Goal: Task Accomplishment & Management: Use online tool/utility

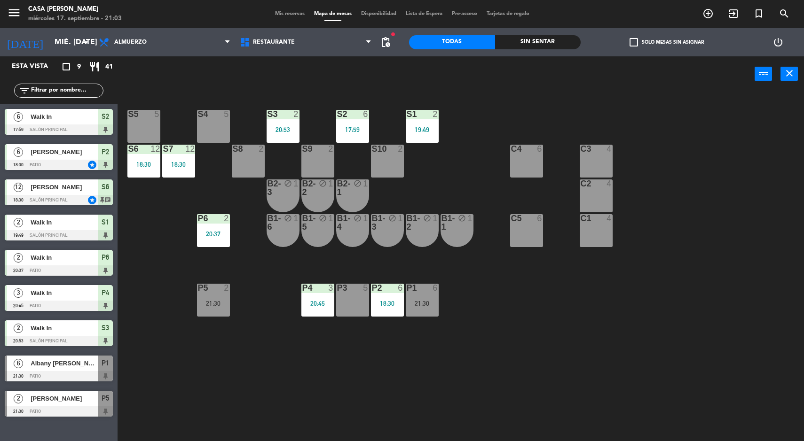
click at [354, 298] on div "P3 5" at bounding box center [352, 300] width 33 height 33
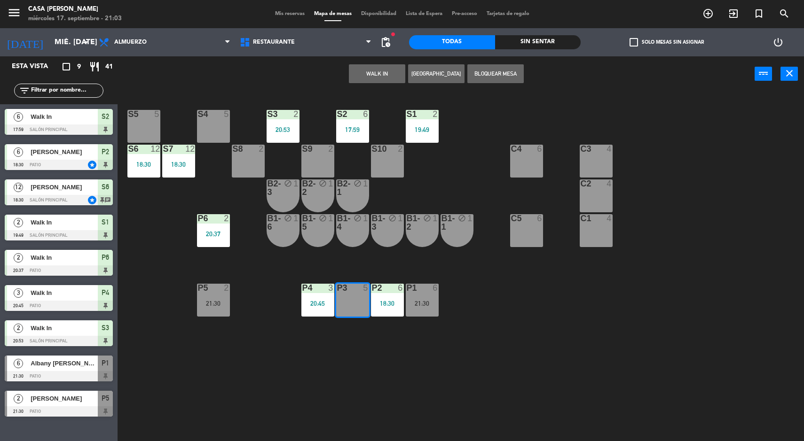
click at [376, 79] on button "WALK IN" at bounding box center [377, 73] width 56 height 19
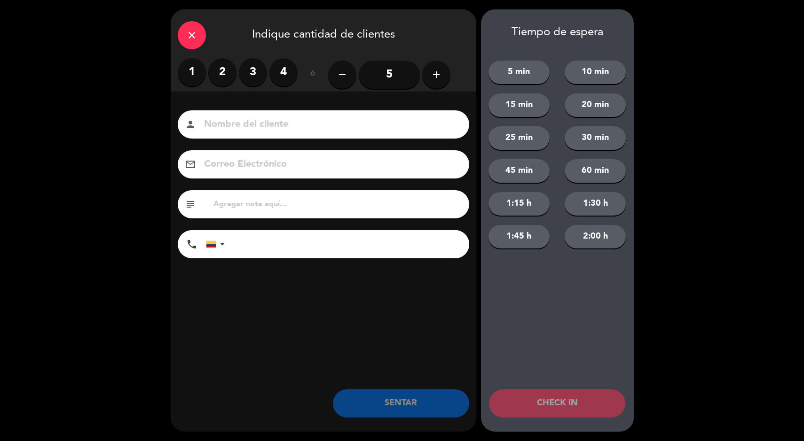
click at [223, 63] on label "2" at bounding box center [222, 72] width 28 height 28
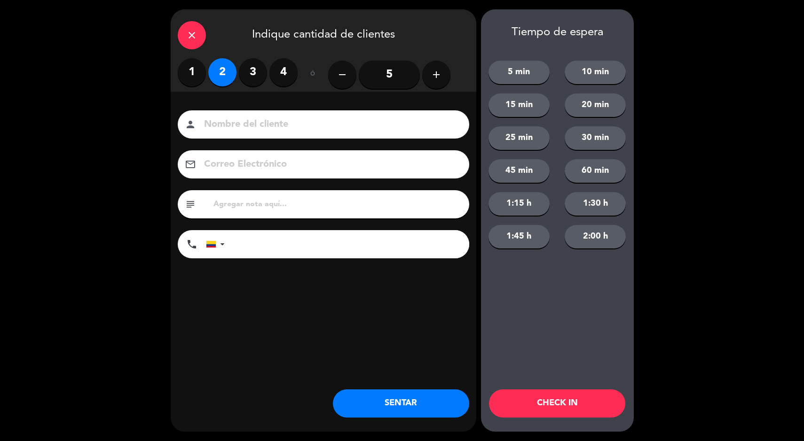
click at [381, 394] on button "SENTAR" at bounding box center [401, 404] width 136 height 28
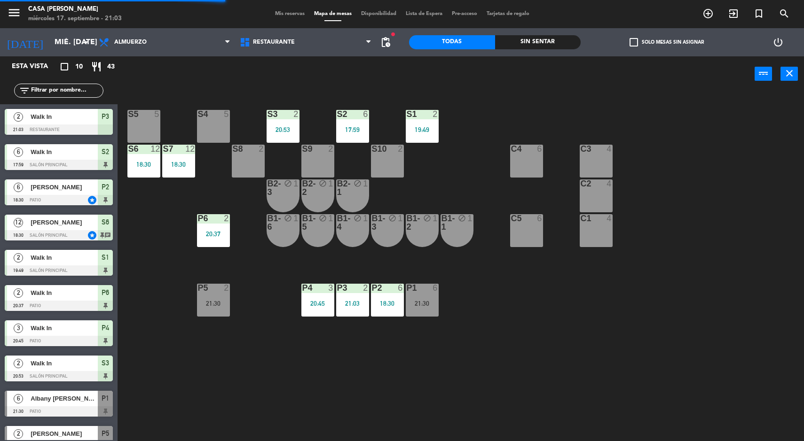
click at [456, 342] on div "S5 5 S4 5 S3 2 20:53 S2 6 17:59 S1 2 19:49 S6 12 18:30 S7 12 18:30 S8 2 S9 2 S1…" at bounding box center [465, 268] width 678 height 350
click at [378, 296] on div "P2 6 18:30" at bounding box center [387, 300] width 33 height 33
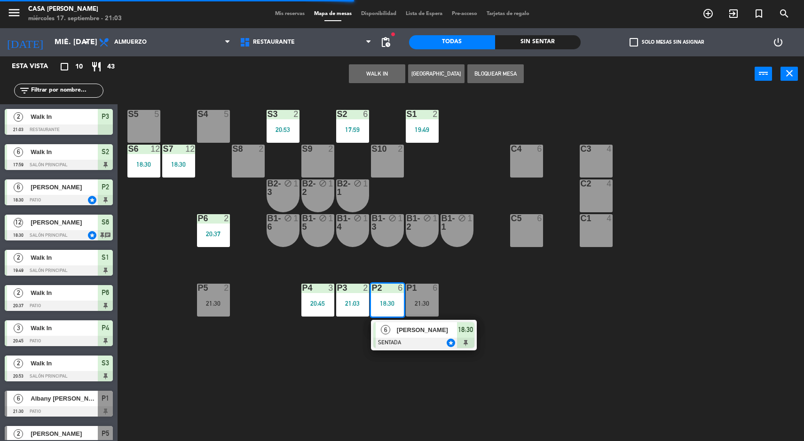
click at [494, 406] on div "S5 5 S4 5 S3 2 20:53 S2 6 17:59 S1 2 19:49 S6 12 18:30 S7 12 18:30 S8 2 S9 2 S1…" at bounding box center [465, 268] width 678 height 350
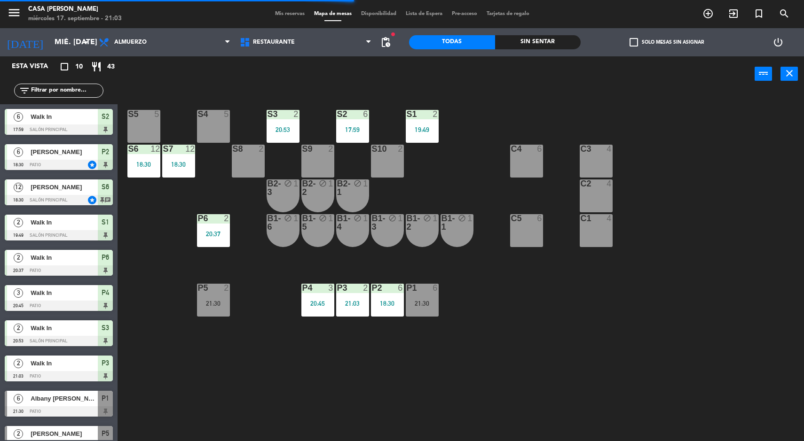
click at [414, 306] on div "21:30" at bounding box center [422, 303] width 33 height 7
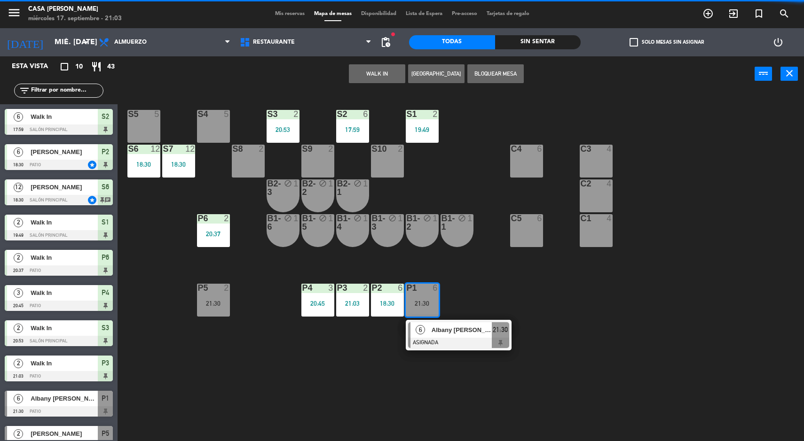
click at [439, 343] on div at bounding box center [458, 343] width 101 height 10
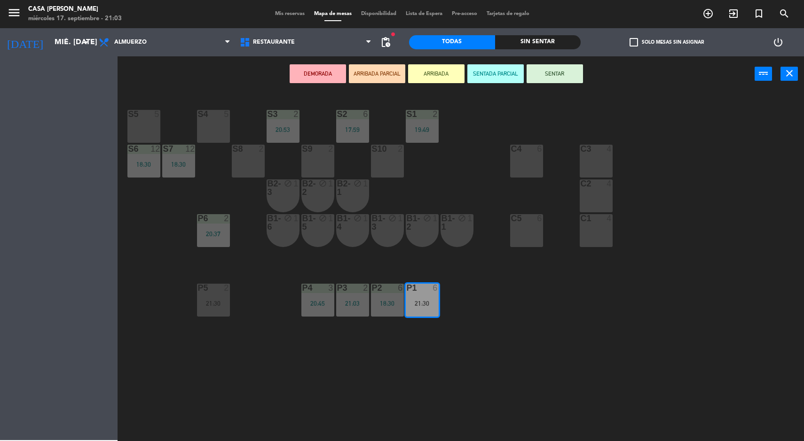
click at [389, 314] on div "P2 6 18:30" at bounding box center [387, 300] width 33 height 33
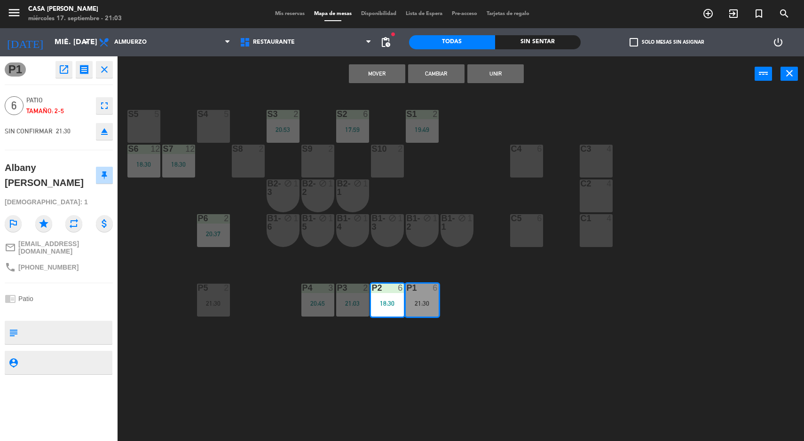
click at [376, 73] on button "Mover" at bounding box center [377, 73] width 56 height 19
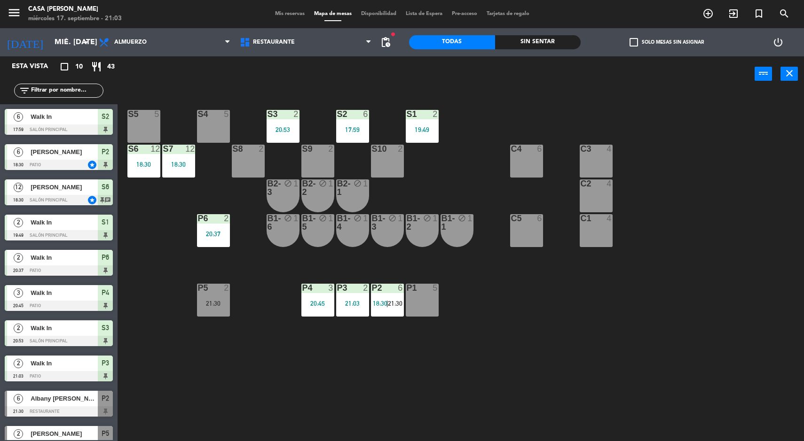
scroll to position [16, 0]
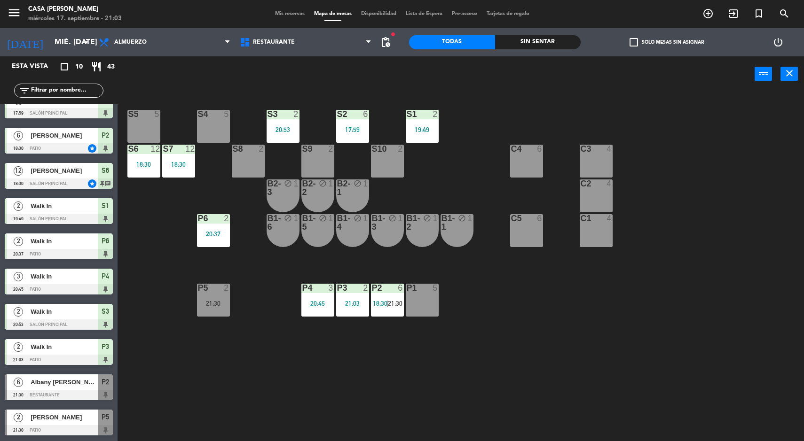
click at [449, 386] on div "S5 5 S4 5 S3 2 20:53 S2 6 17:59 S1 2 19:49 S6 12 18:30 S7 12 18:30 S8 2 S9 2 S1…" at bounding box center [465, 268] width 678 height 350
click at [392, 302] on span "21:30" at bounding box center [395, 304] width 15 height 8
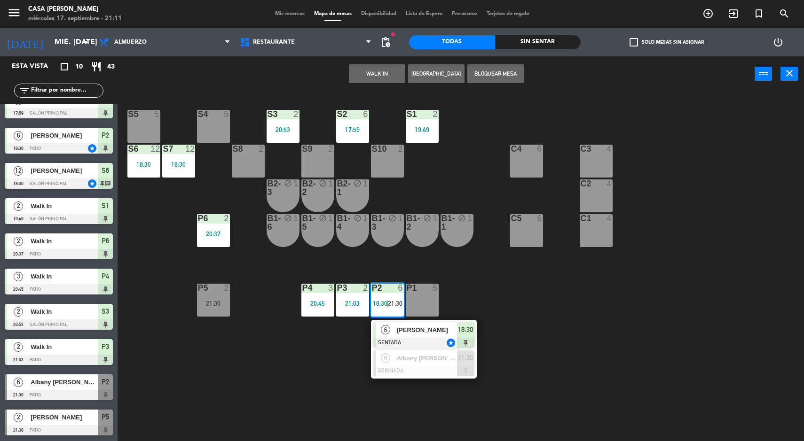
click at [444, 375] on div at bounding box center [423, 371] width 101 height 10
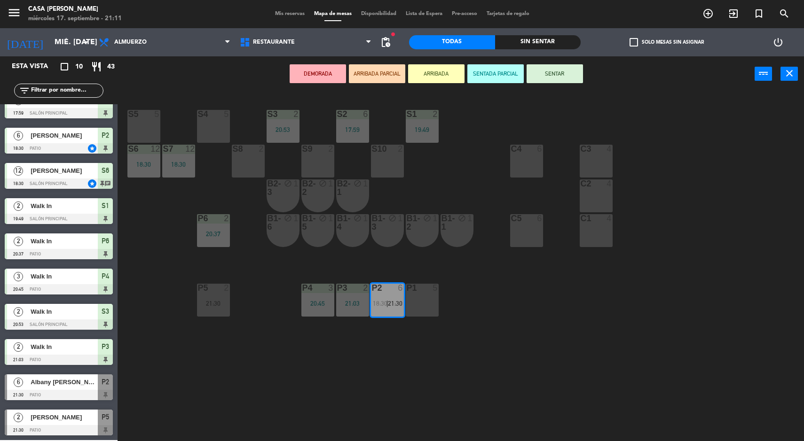
click at [606, 205] on div "C2 4" at bounding box center [596, 196] width 33 height 33
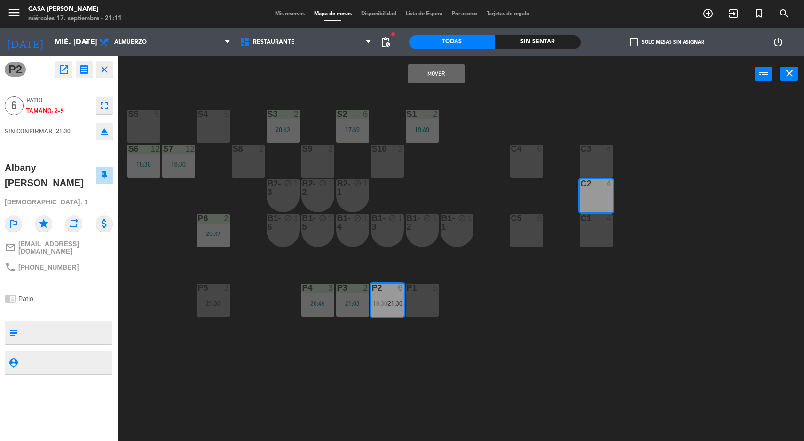
click at [609, 181] on div "4" at bounding box center [609, 184] width 6 height 8
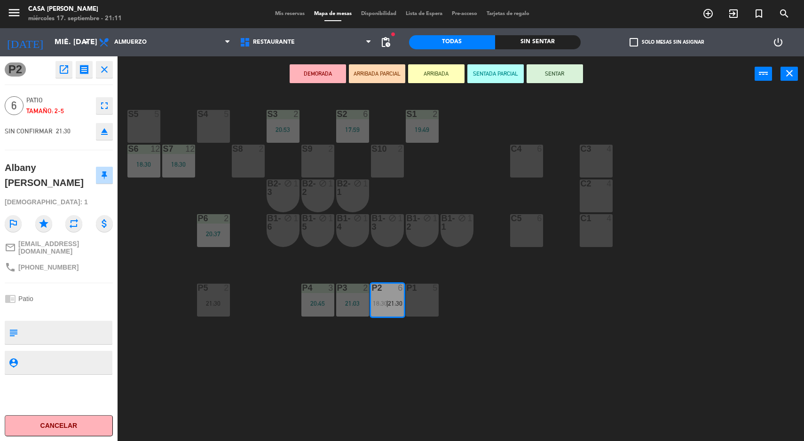
click at [605, 160] on div "C3 4" at bounding box center [596, 161] width 33 height 33
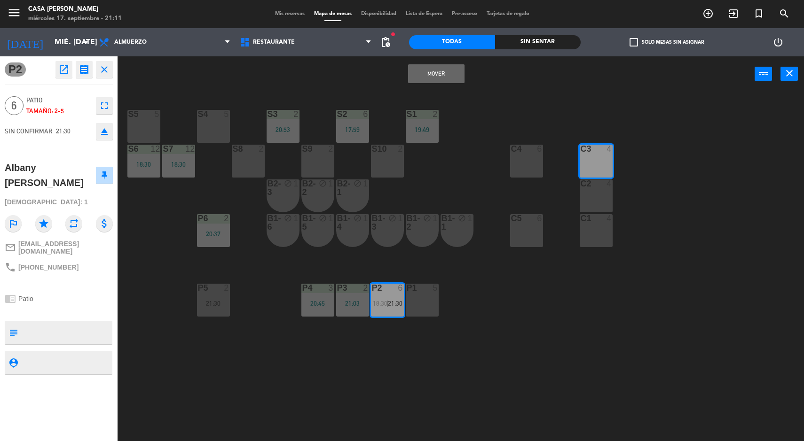
click at [602, 183] on div at bounding box center [596, 184] width 16 height 8
click at [440, 74] on button "Mover y Unir" at bounding box center [436, 73] width 56 height 19
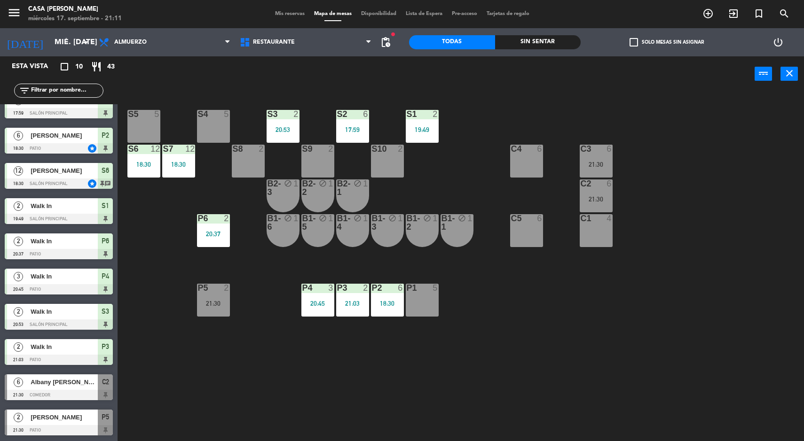
click at [727, 370] on div "S5 5 S4 5 S3 2 20:53 S2 6 17:59 S1 2 19:49 S6 12 18:30 S7 12 18:30 S8 2 S9 2 S1…" at bounding box center [465, 268] width 678 height 350
click at [677, 331] on div "S5 5 S4 5 S3 2 20:53 S2 6 17:59 S1 2 19:49 S6 12 18:30 S7 12 18:30 S8 2 S9 2 S1…" at bounding box center [465, 268] width 678 height 350
click at [346, 311] on div "P3 2 21:03" at bounding box center [352, 300] width 33 height 33
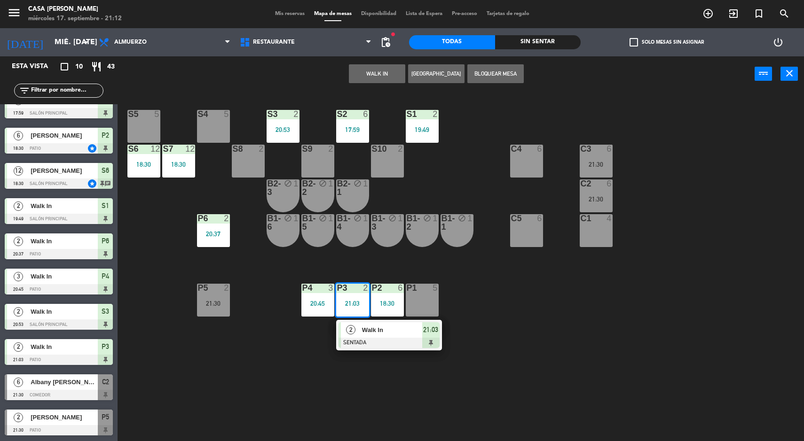
click at [374, 346] on div at bounding box center [389, 343] width 101 height 10
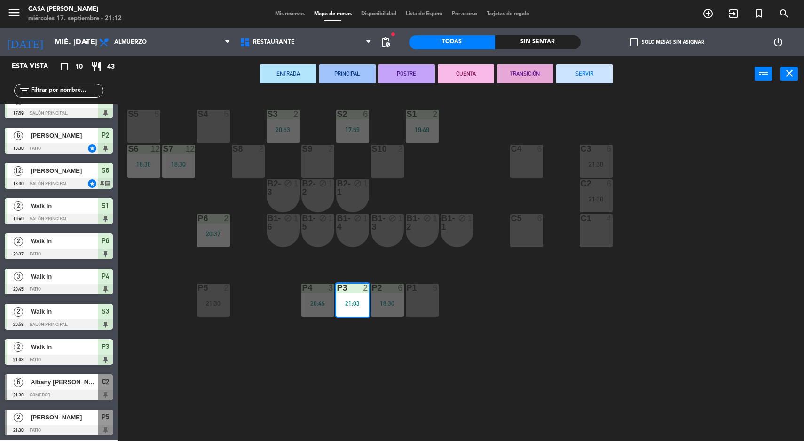
click at [209, 131] on div "S4 5" at bounding box center [213, 126] width 33 height 33
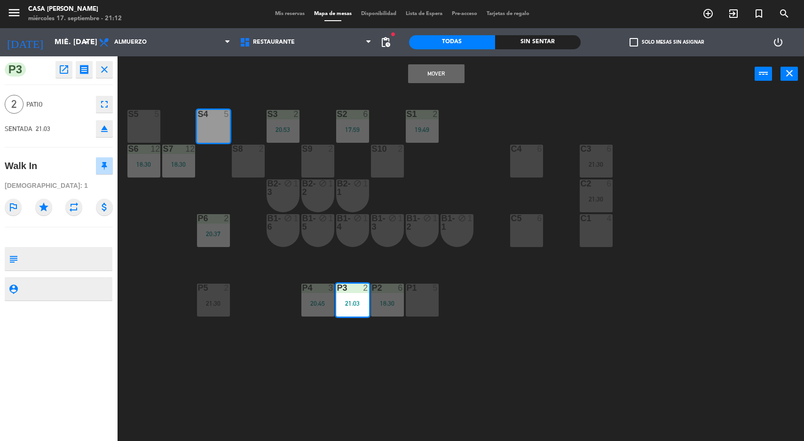
click at [433, 83] on button "Mover" at bounding box center [436, 73] width 56 height 19
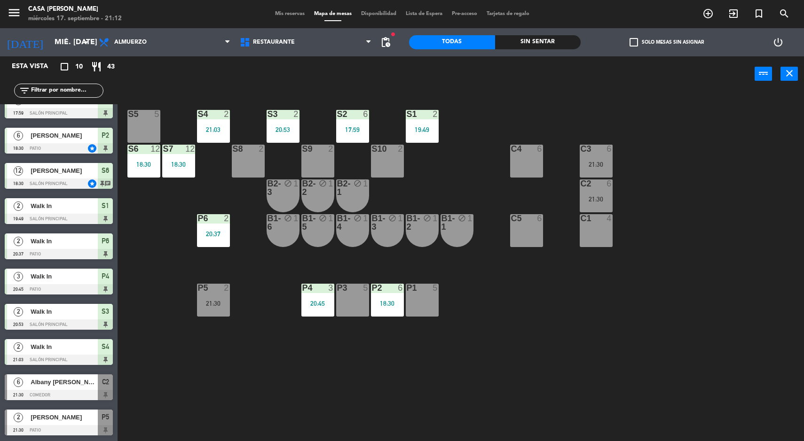
click at [312, 310] on div "P4 3 20:45" at bounding box center [317, 300] width 33 height 33
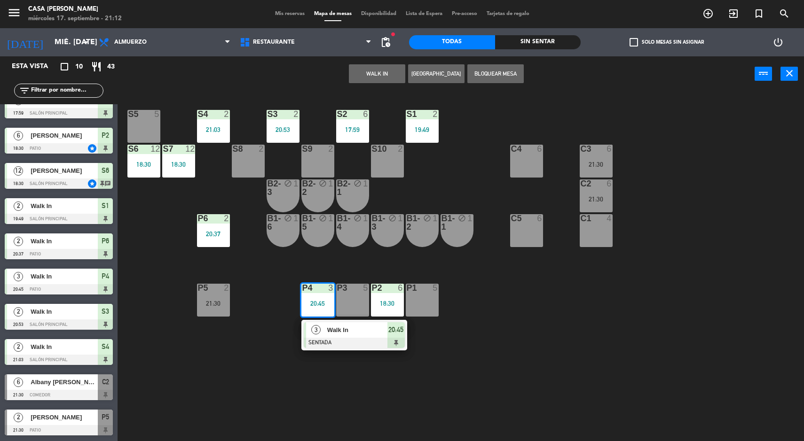
click at [328, 335] on span "Walk In" at bounding box center [357, 330] width 60 height 10
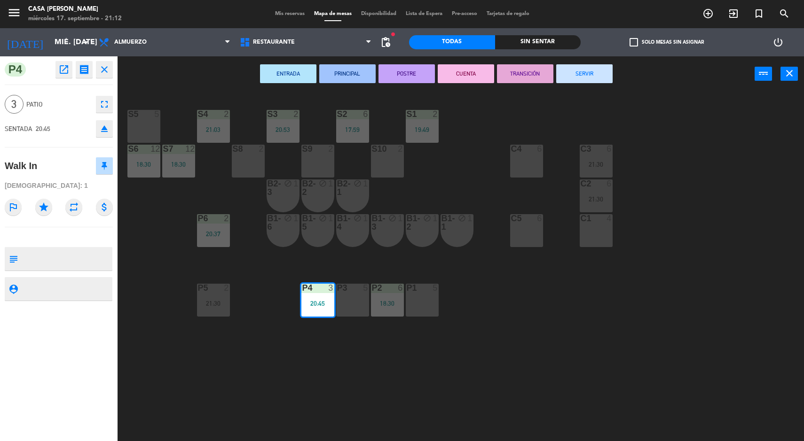
click at [137, 119] on div "S5 5" at bounding box center [143, 114] width 33 height 9
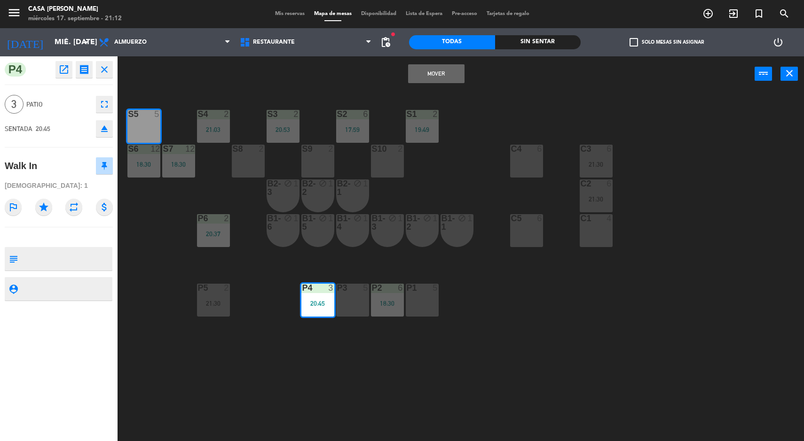
click at [428, 81] on button "Mover" at bounding box center [436, 73] width 56 height 19
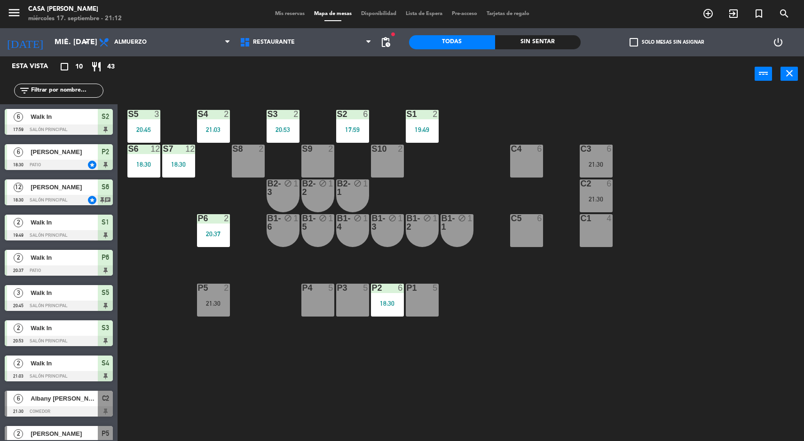
click at [427, 311] on div "P1 5" at bounding box center [422, 300] width 33 height 33
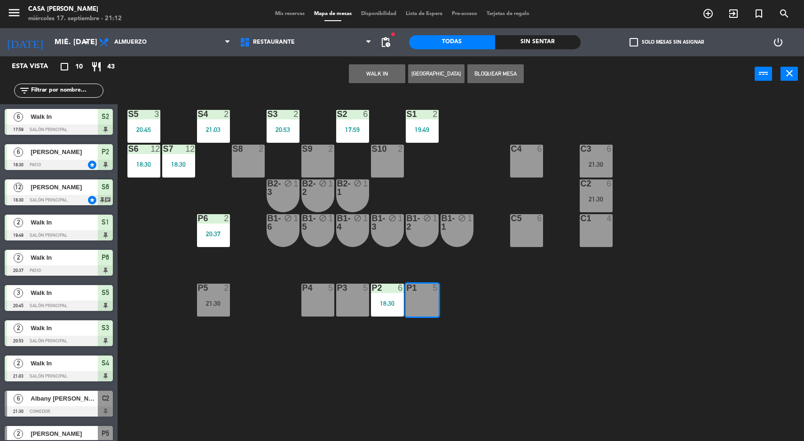
click at [360, 303] on div "P3 5" at bounding box center [352, 300] width 33 height 33
click at [318, 298] on div "P4 5" at bounding box center [317, 300] width 33 height 33
click at [496, 75] on button "Bloquear Mesa" at bounding box center [495, 73] width 56 height 19
click at [200, 309] on div "P5 2 21:30" at bounding box center [213, 300] width 33 height 33
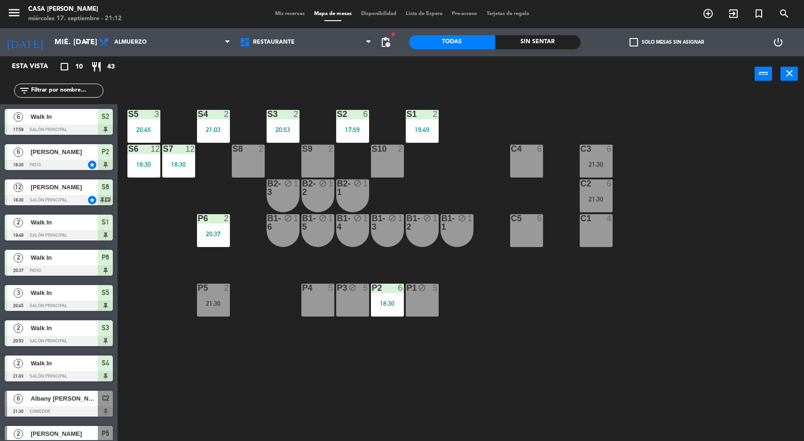
click at [239, 392] on div "S5 3 20:45 S4 2 21:03 S3 2 20:53 S2 6 17:59 S1 2 19:49 S6 12 18:30 S7 12 18:30 …" at bounding box center [465, 268] width 678 height 350
click at [218, 303] on div "21:30" at bounding box center [213, 303] width 33 height 7
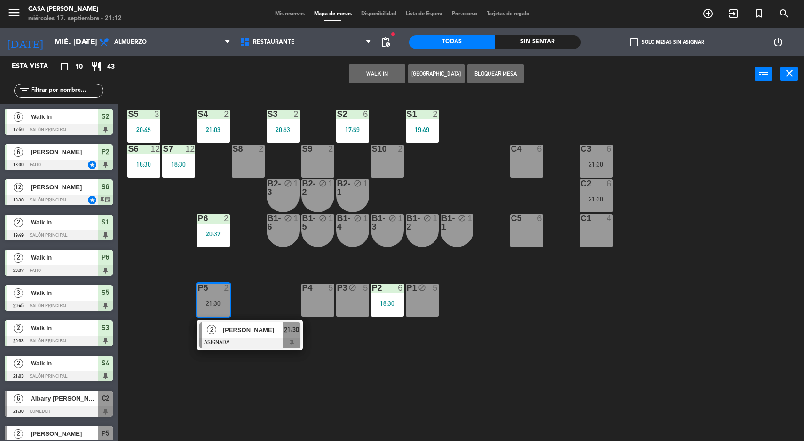
click at [740, 334] on div "S5 3 20:45 S4 2 21:03 S3 2 20:53 S2 6 17:59 S1 2 19:49 S6 12 18:30 S7 12 18:30 …" at bounding box center [465, 268] width 678 height 350
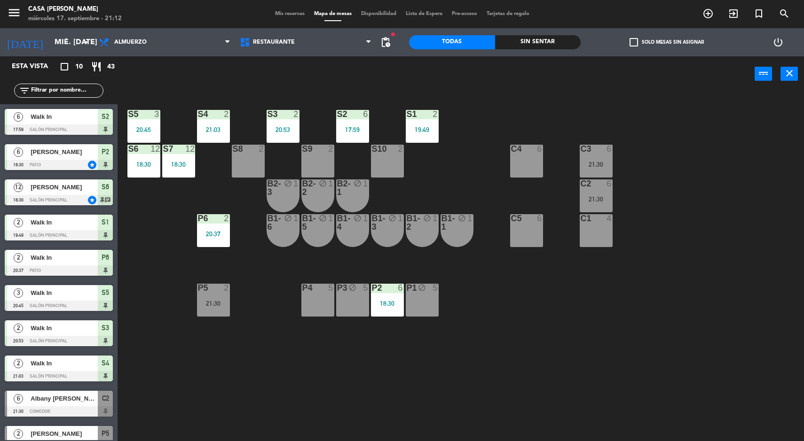
click at [598, 194] on div "C2 6 21:30" at bounding box center [596, 196] width 33 height 33
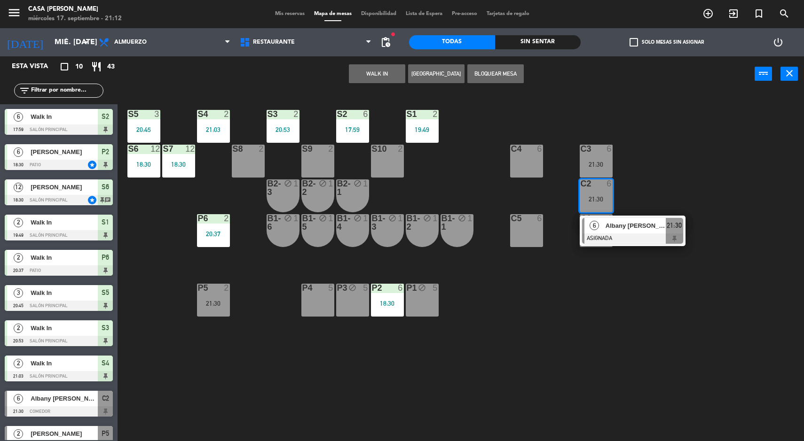
click at [642, 240] on div at bounding box center [632, 239] width 101 height 10
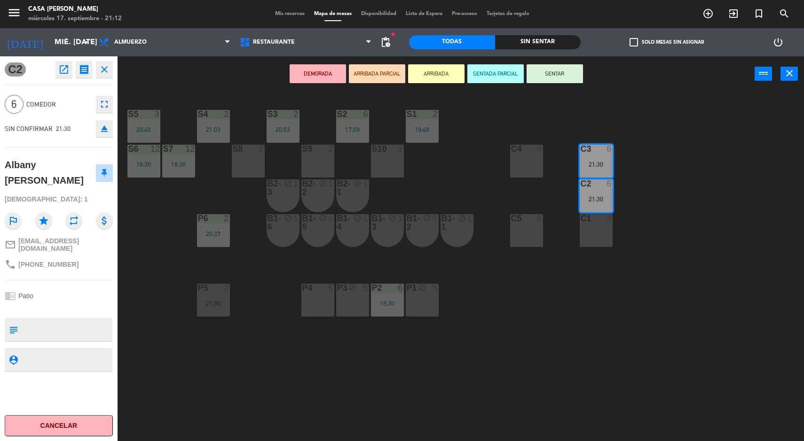
click at [556, 78] on button "SENTAR" at bounding box center [555, 73] width 56 height 19
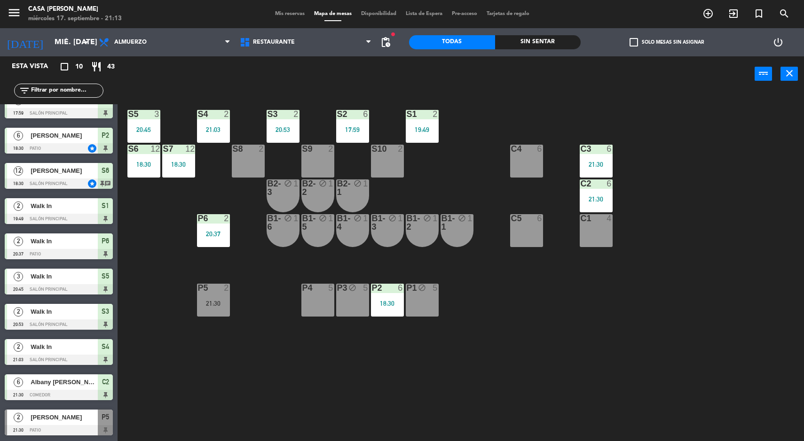
click at [596, 182] on div at bounding box center [596, 184] width 16 height 8
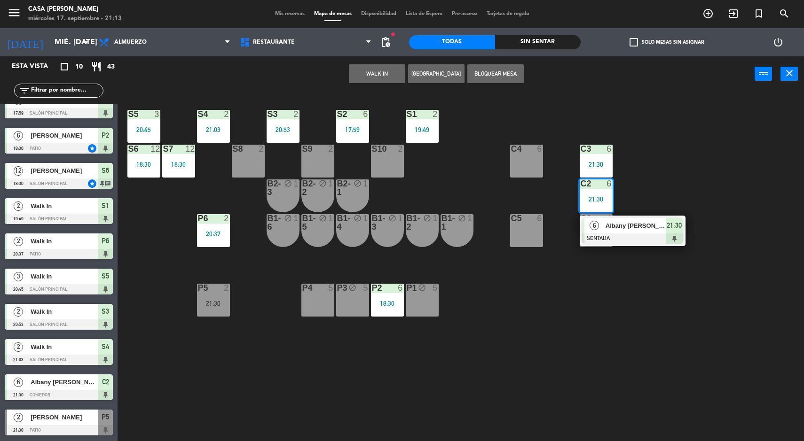
click at [650, 233] on div "Albany [PERSON_NAME]" at bounding box center [635, 226] width 61 height 16
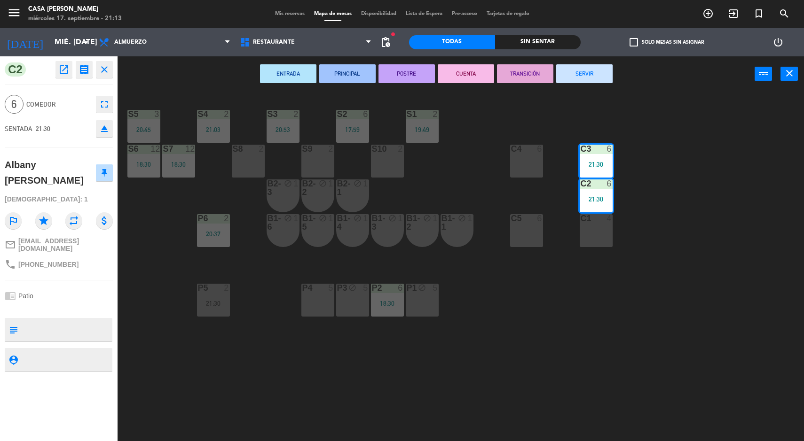
click at [708, 365] on div "S5 3 20:45 S4 2 21:03 S3 2 20:53 S2 6 17:59 S1 2 19:49 S6 12 18:30 S7 12 18:30 …" at bounding box center [465, 268] width 678 height 350
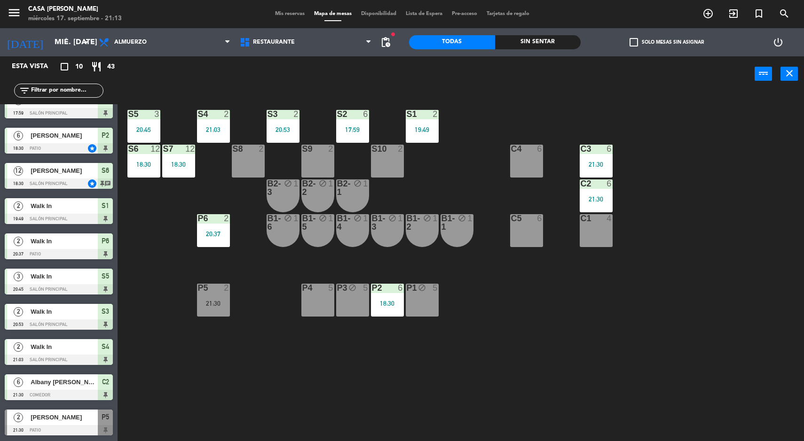
click at [746, 376] on div "S5 3 20:45 S4 2 21:03 S3 2 20:53 S2 6 17:59 S1 2 19:49 S6 12 18:30 S7 12 18:30 …" at bounding box center [465, 268] width 678 height 350
click at [396, 288] on div "6" at bounding box center [403, 288] width 16 height 8
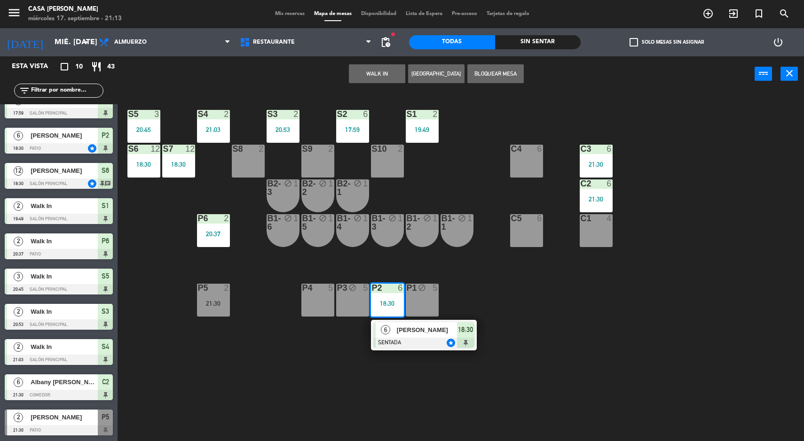
click at [509, 73] on button "Bloquear Mesa" at bounding box center [495, 73] width 56 height 19
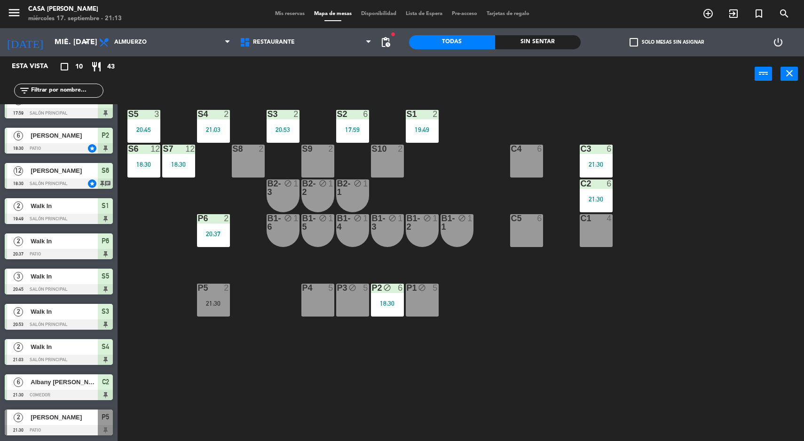
click at [383, 306] on div "18:30" at bounding box center [387, 303] width 33 height 7
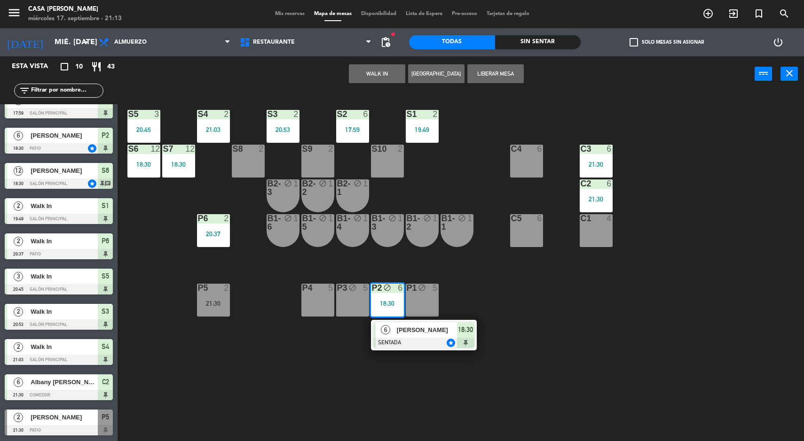
click at [727, 331] on div "S5 3 20:45 S4 2 21:03 S3 2 20:53 S2 6 17:59 S1 2 19:49 S6 12 18:30 S7 12 18:30 …" at bounding box center [465, 268] width 678 height 350
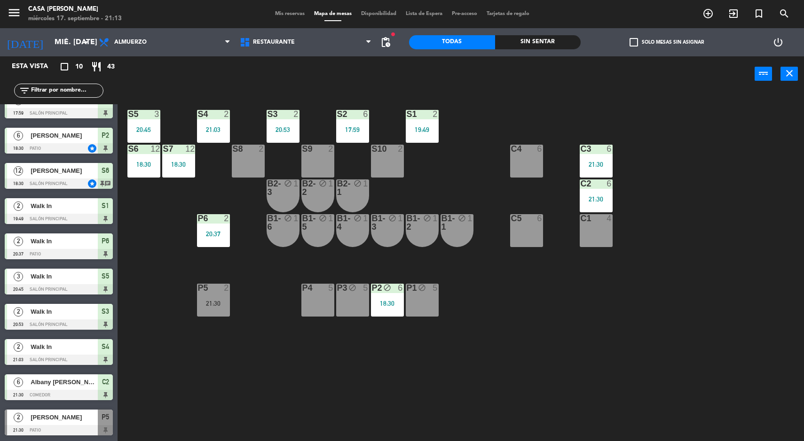
click at [379, 303] on div "18:30" at bounding box center [387, 303] width 33 height 7
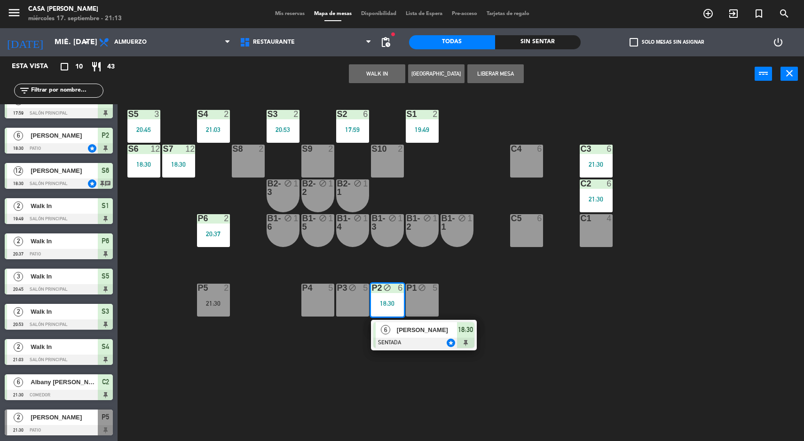
click at [441, 341] on div at bounding box center [423, 343] width 101 height 10
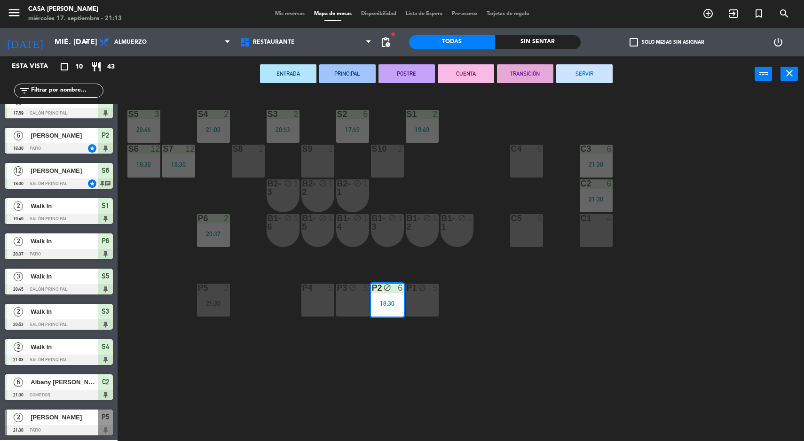
click at [606, 68] on button "SERVIR" at bounding box center [584, 73] width 56 height 19
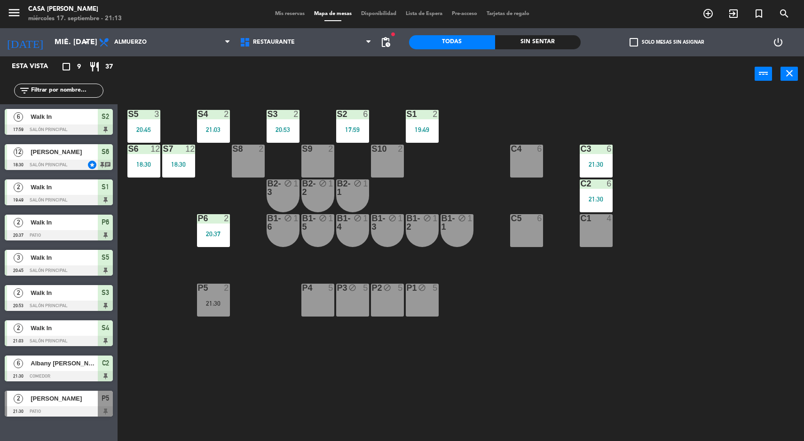
click at [724, 393] on div "S5 3 20:45 S4 2 21:03 S3 2 20:53 S2 6 17:59 S1 2 19:49 S6 12 18:30 S7 12 18:30 …" at bounding box center [465, 268] width 678 height 350
click at [711, 395] on div "S5 3 20:45 S4 2 21:03 S3 2 20:53 S2 6 17:59 S1 2 19:49 S6 12 18:30 S7 12 18:30 …" at bounding box center [465, 268] width 678 height 350
click at [699, 382] on div "S5 3 20:45 S4 2 21:03 S3 2 20:53 S2 6 17:59 S1 2 19:49 S6 12 18:30 S7 12 18:30 …" at bounding box center [465, 268] width 678 height 350
click at [560, 38] on div "Sin sentar" at bounding box center [538, 42] width 86 height 14
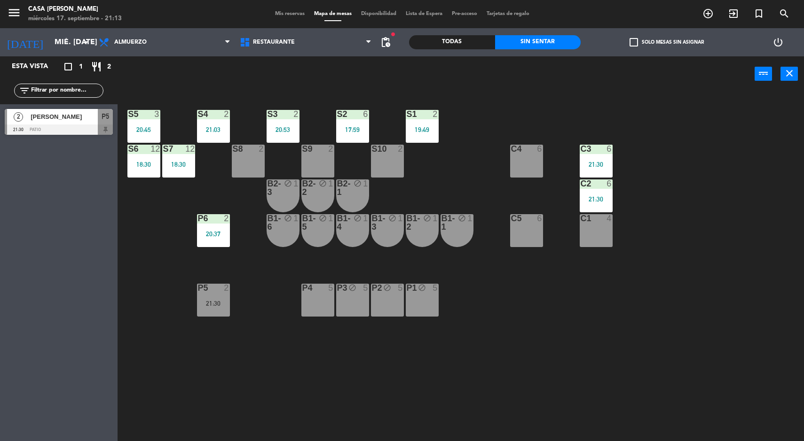
click at [697, 347] on div "S5 3 20:45 S4 2 21:03 S3 2 20:53 S2 6 17:59 S1 2 19:49 S6 12 18:30 S7 12 18:30 …" at bounding box center [465, 268] width 678 height 350
click at [301, 304] on div "P4 5" at bounding box center [317, 300] width 33 height 33
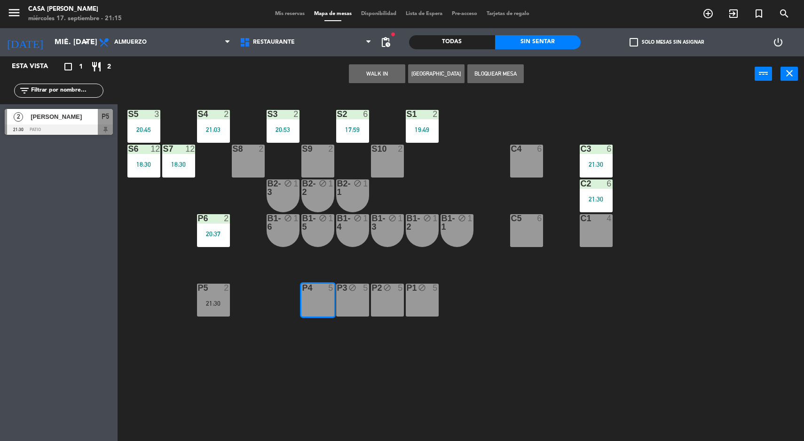
click at [504, 73] on button "Bloquear Mesa" at bounding box center [495, 73] width 56 height 19
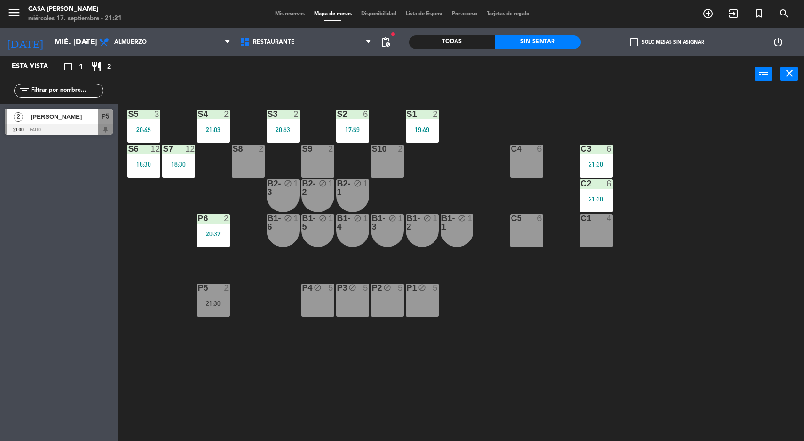
click at [687, 325] on div "S5 3 20:45 S4 2 21:03 S3 2 20:53 S2 6 17:59 S1 2 19:49 S6 12 18:30 S7 12 18:30 …" at bounding box center [465, 268] width 678 height 350
click at [606, 244] on div "C1 4" at bounding box center [596, 230] width 33 height 33
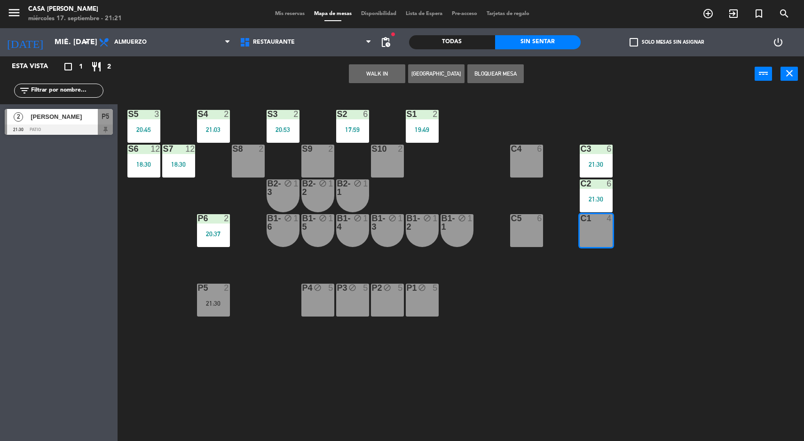
click at [374, 73] on button "WALK IN" at bounding box center [377, 73] width 56 height 19
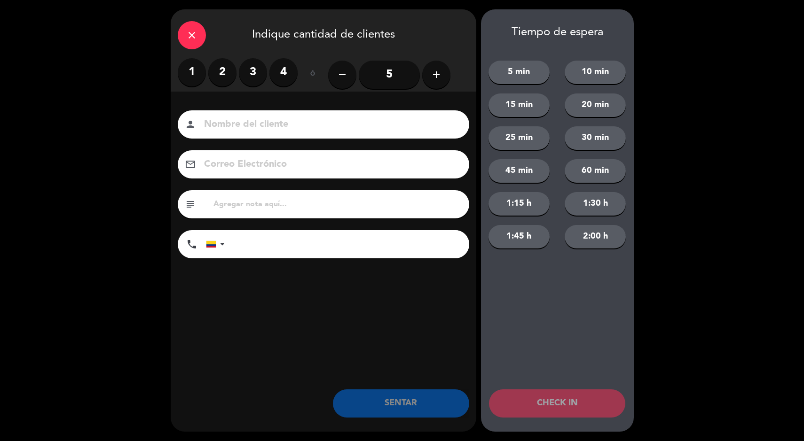
click at [201, 73] on label "1" at bounding box center [192, 72] width 28 height 28
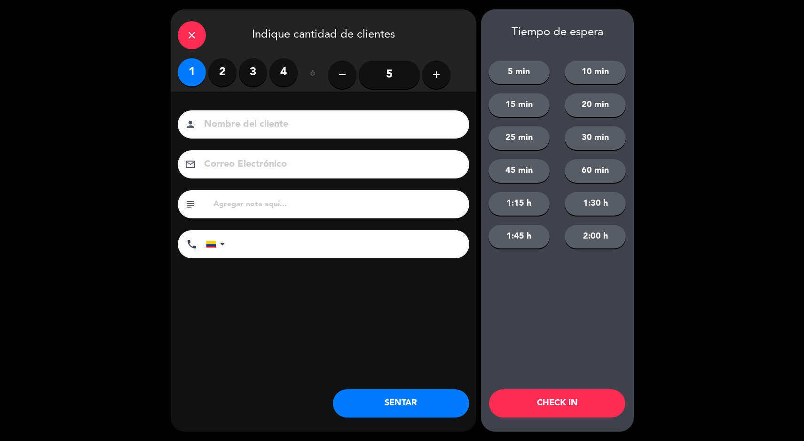
click at [219, 75] on label "2" at bounding box center [222, 72] width 28 height 28
click at [414, 400] on button "SENTAR" at bounding box center [401, 404] width 136 height 28
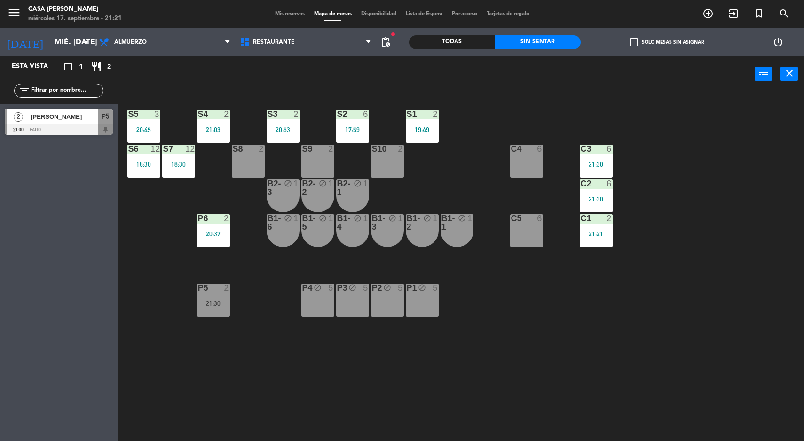
click at [610, 242] on div "C1 2 21:21" at bounding box center [596, 230] width 33 height 33
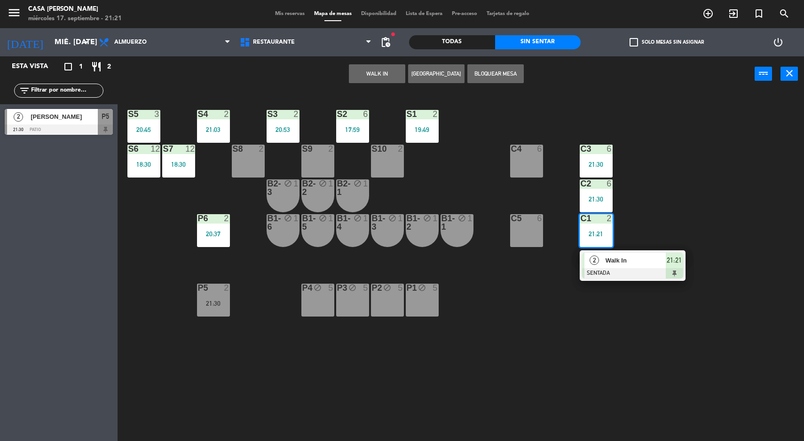
click at [457, 229] on div "block" at bounding box center [457, 222] width 16 height 17
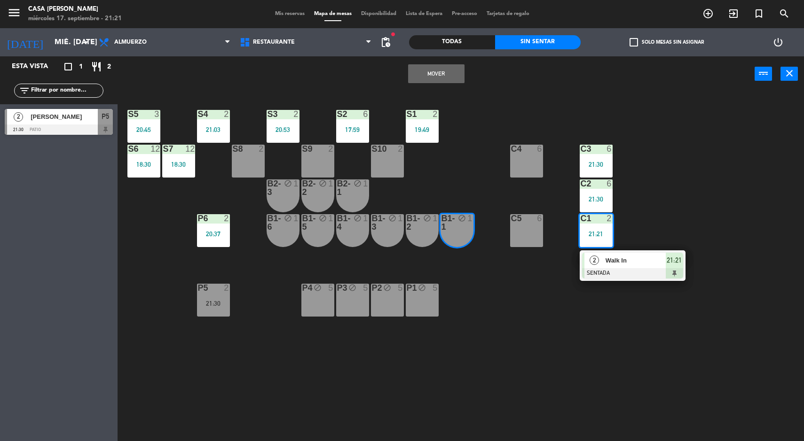
click at [452, 73] on button "Mover" at bounding box center [436, 73] width 56 height 19
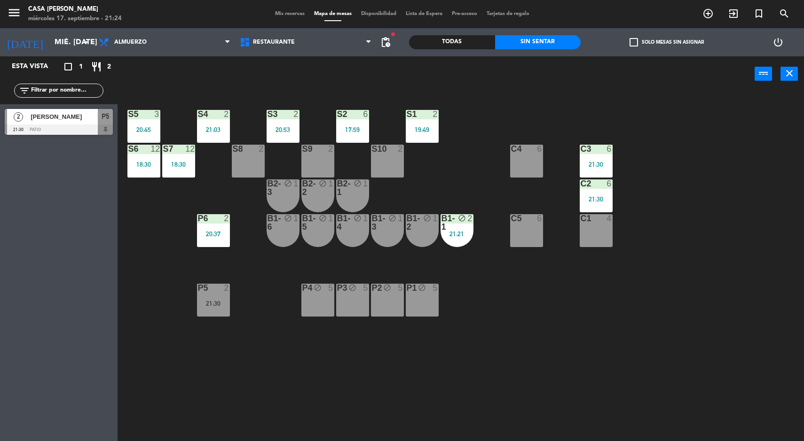
click at [51, 43] on input "mié. [DATE]" at bounding box center [99, 42] width 99 height 18
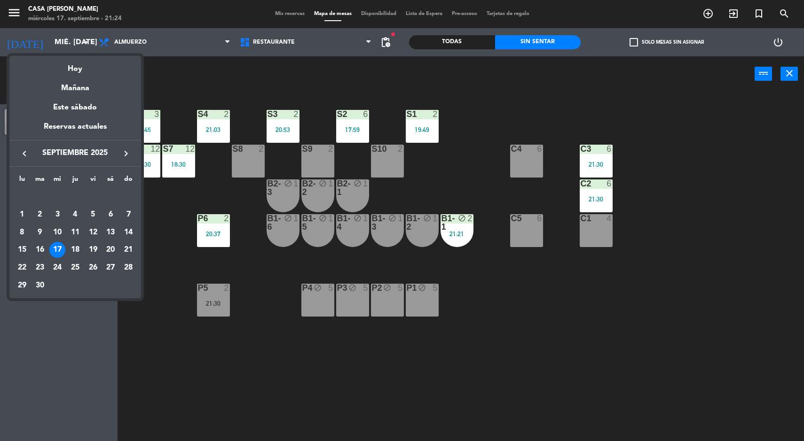
click at [95, 258] on td "19" at bounding box center [93, 251] width 18 height 18
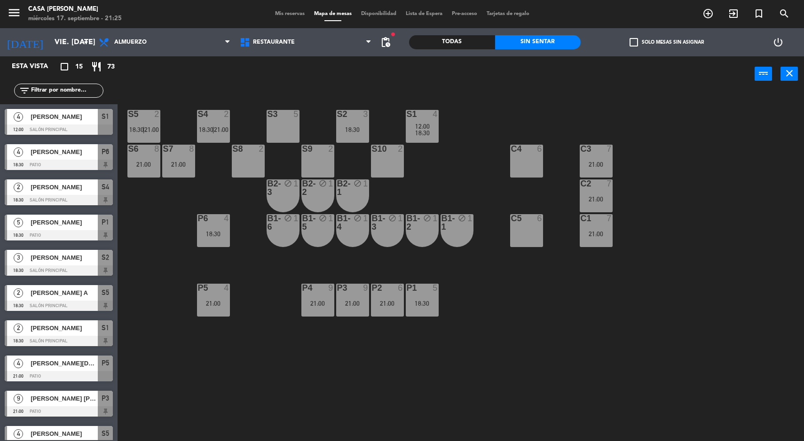
click at [427, 129] on span "18:30" at bounding box center [422, 133] width 15 height 8
click at [50, 38] on input "vie. [DATE]" at bounding box center [99, 42] width 99 height 18
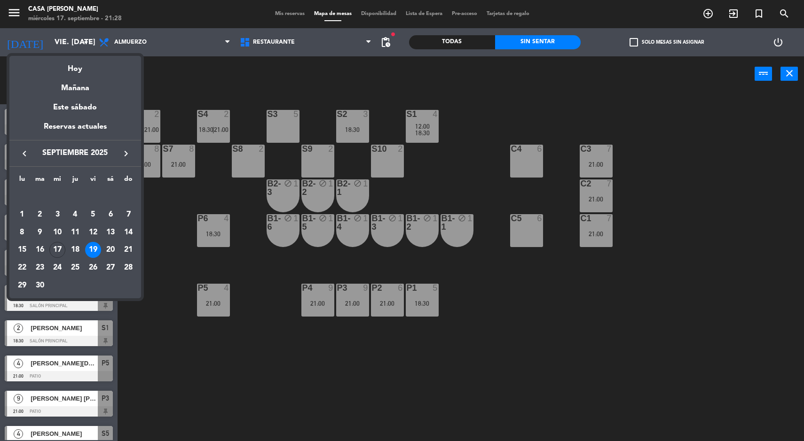
click at [93, 58] on div "Hoy" at bounding box center [75, 65] width 132 height 19
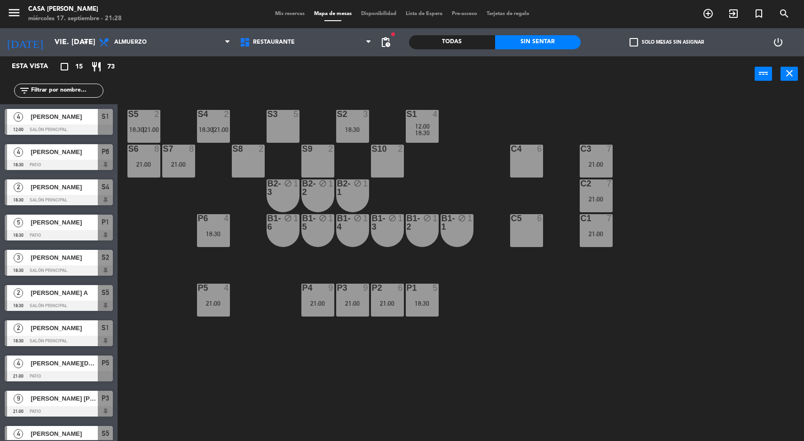
type input "mié. [DATE]"
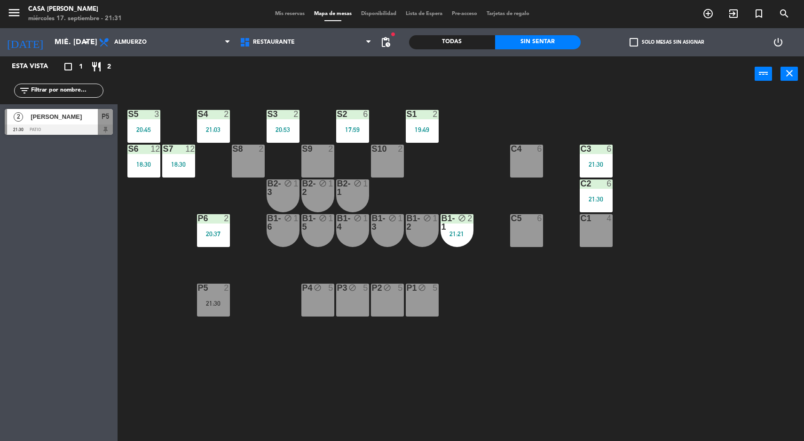
click at [594, 230] on div "C1 4" at bounding box center [596, 230] width 33 height 33
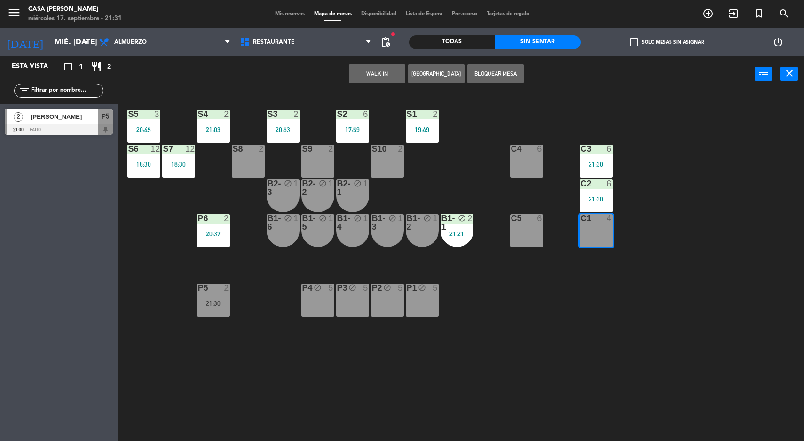
click at [630, 267] on div "S5 3 20:45 S4 2 21:03 S3 2 20:53 S2 6 17:59 S1 2 19:49 S6 12 18:30 S7 12 18:30 …" at bounding box center [465, 268] width 678 height 350
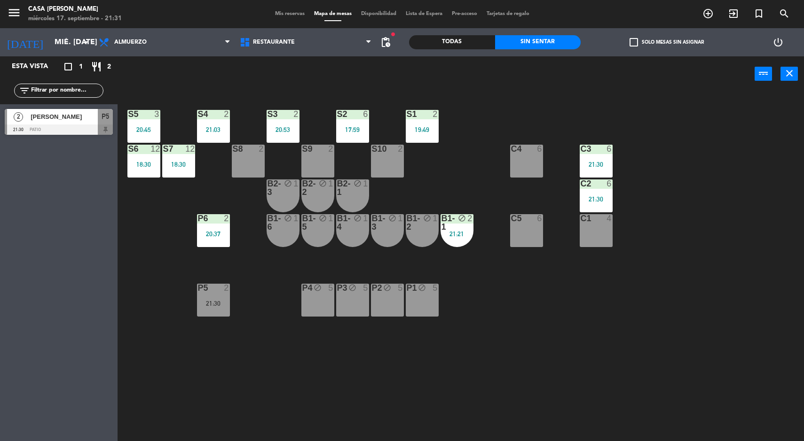
click at [599, 228] on div "C1 4" at bounding box center [596, 230] width 33 height 33
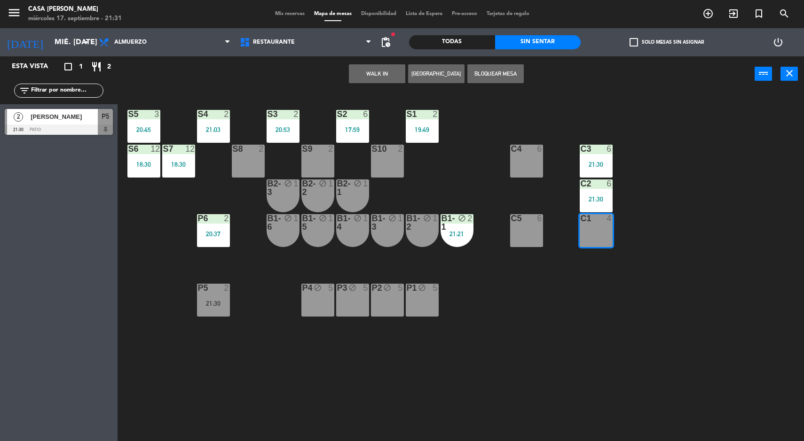
click at [428, 67] on button "[GEOGRAPHIC_DATA]" at bounding box center [436, 73] width 56 height 19
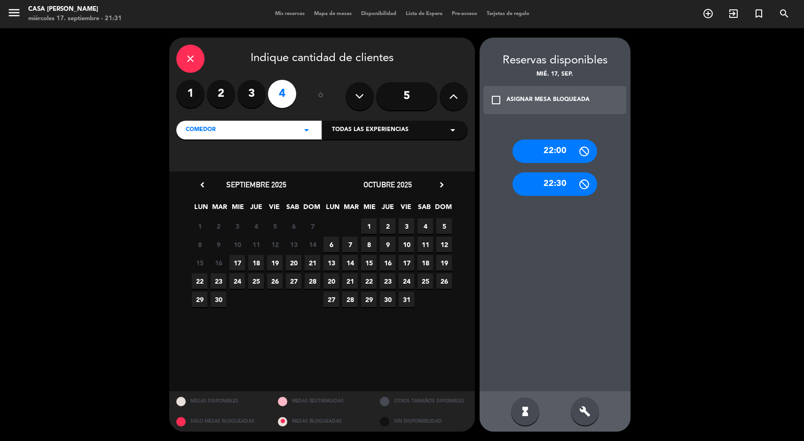
click at [183, 71] on div "close Indique cantidad de clientes" at bounding box center [321, 59] width 291 height 28
click at [197, 63] on div "close" at bounding box center [190, 59] width 28 height 28
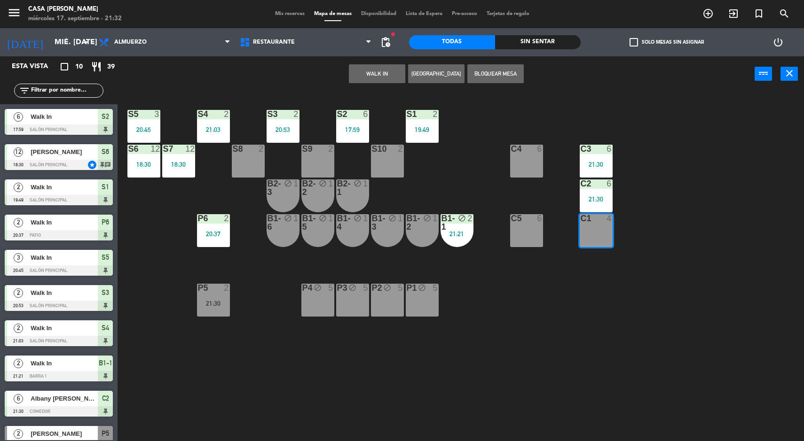
click at [549, 44] on div "Sin sentar" at bounding box center [538, 42] width 86 height 14
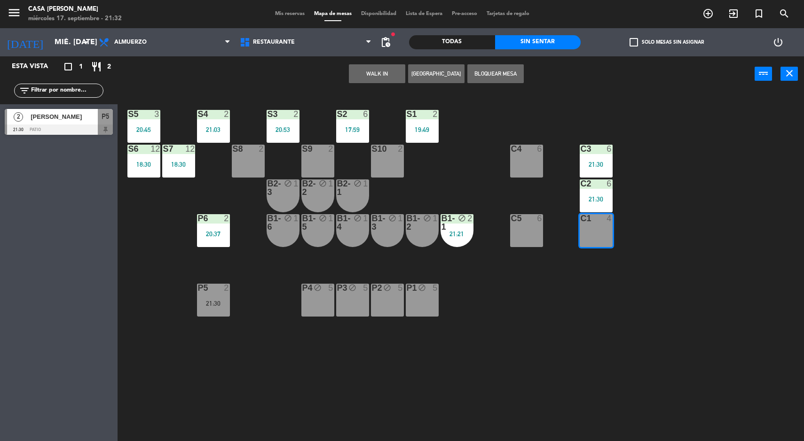
click at [48, 121] on span "[PERSON_NAME]" at bounding box center [64, 117] width 67 height 10
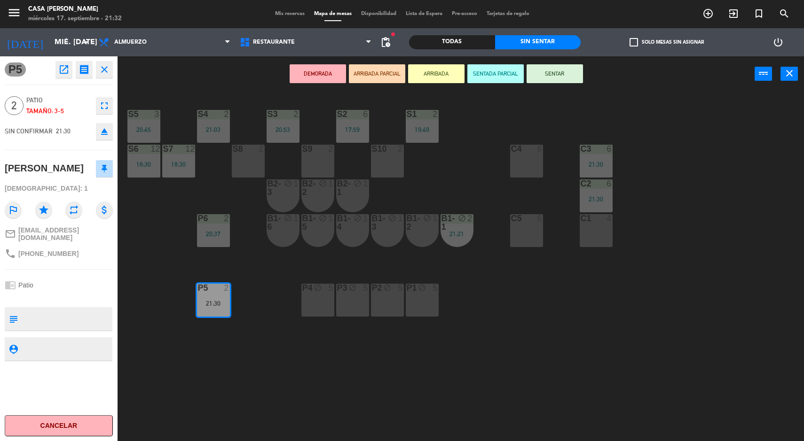
click at [558, 106] on div "S5 3 20:45 S4 2 21:03 S3 2 20:53 S2 6 17:59 S1 2 19:49 S6 12 18:30 S7 12 18:30 …" at bounding box center [465, 268] width 678 height 350
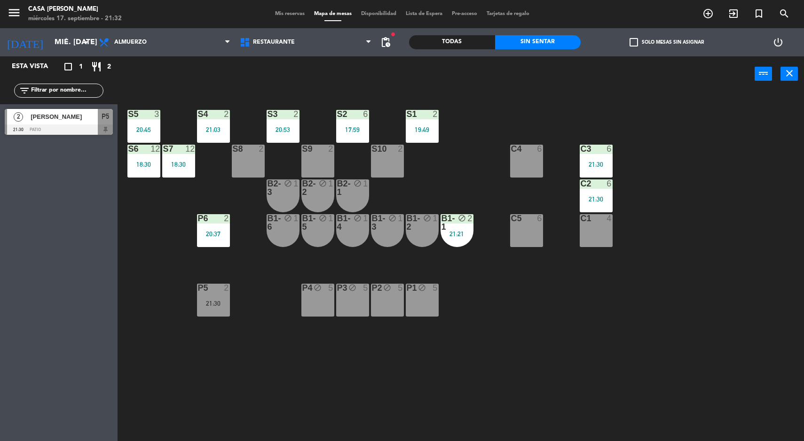
click at [204, 303] on div "21:30" at bounding box center [213, 303] width 33 height 7
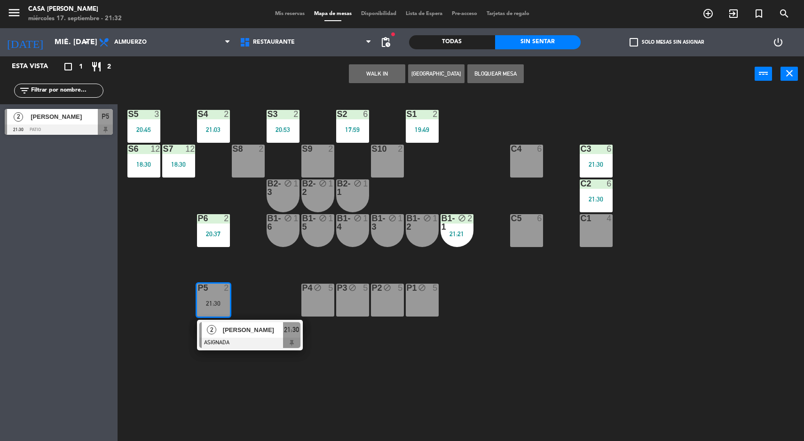
click at [212, 344] on div at bounding box center [249, 343] width 101 height 10
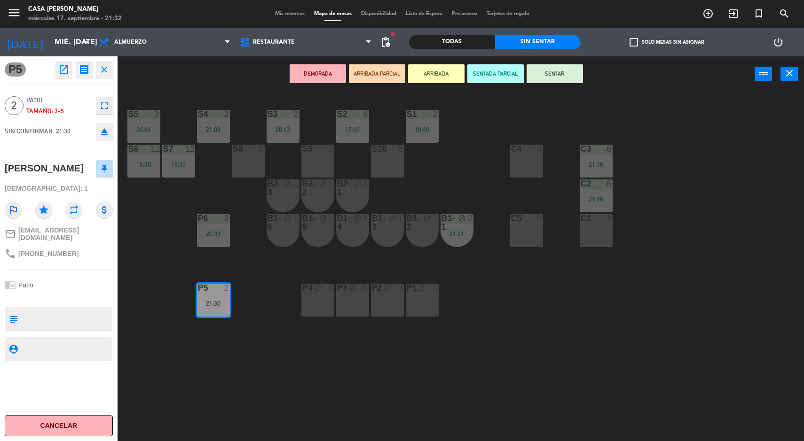
click at [567, 70] on button "SENTAR" at bounding box center [555, 73] width 56 height 19
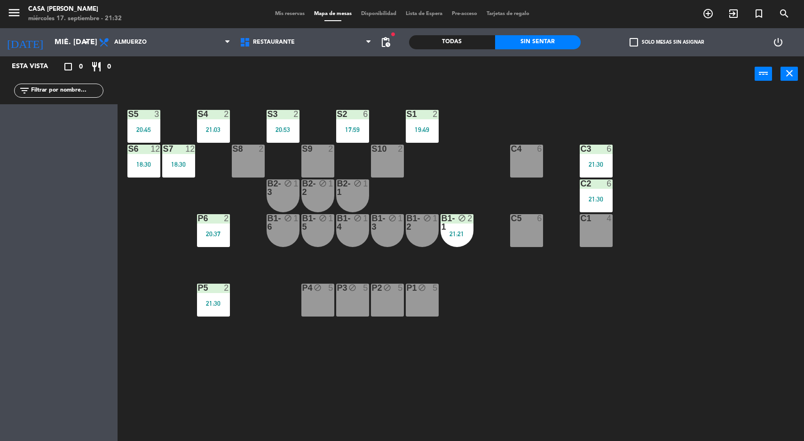
click at [740, 380] on div "S5 3 20:45 S4 2 21:03 S3 2 20:53 S2 6 17:59 S1 2 19:49 S6 12 18:30 S7 12 18:30 …" at bounding box center [465, 268] width 678 height 350
